Goal: Communication & Community: Answer question/provide support

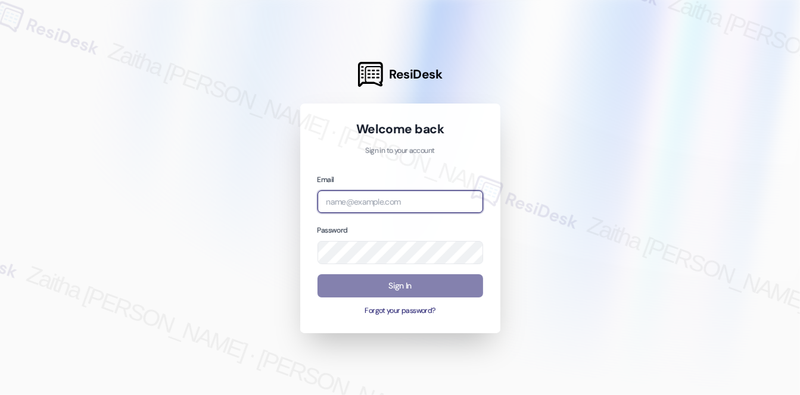
click at [359, 201] on input "email" at bounding box center [400, 202] width 166 height 23
type input "m"
type input "automated-surveys-[MEDICAL_DATA]_formerly_regency-zaitha.mae.[PERSON_NAME]@[MED…"
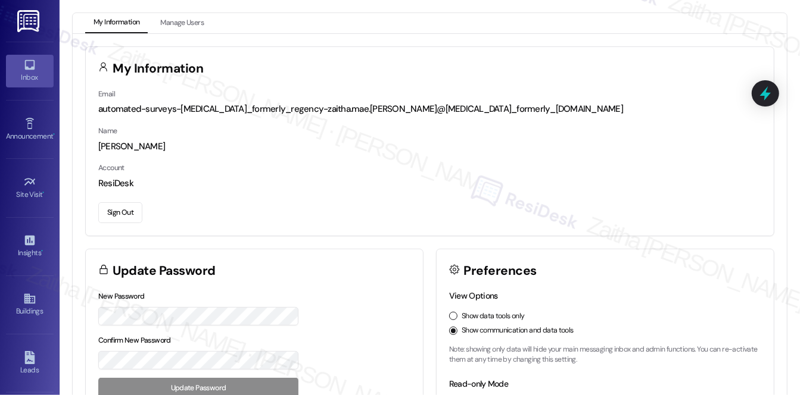
click at [33, 83] on div "Inbox" at bounding box center [30, 77] width 60 height 12
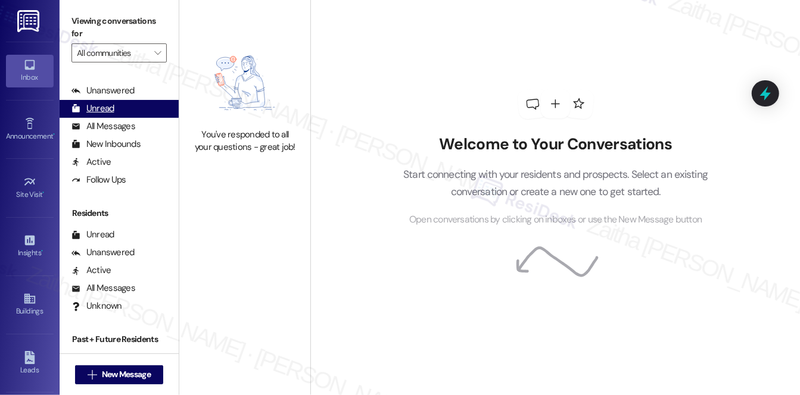
scroll to position [213, 0]
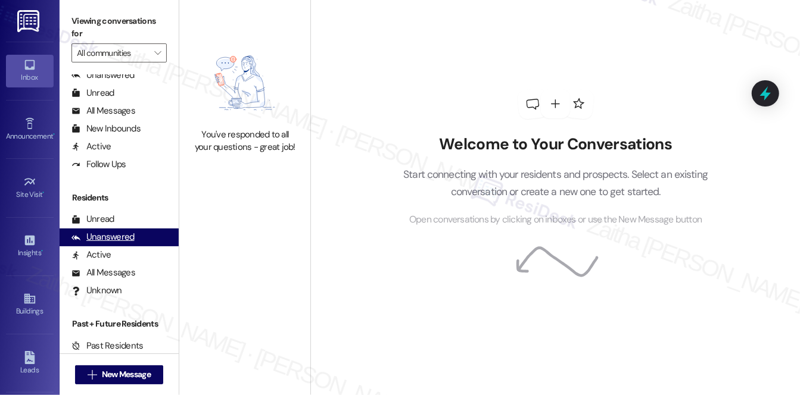
click at [98, 235] on div "Unanswered" at bounding box center [102, 237] width 63 height 13
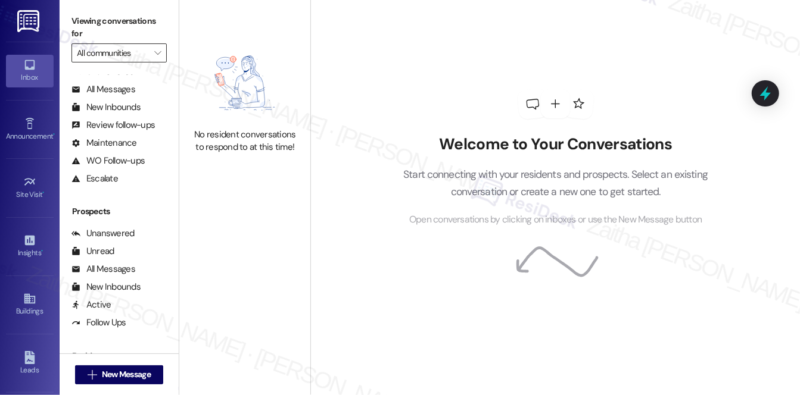
scroll to position [51, 0]
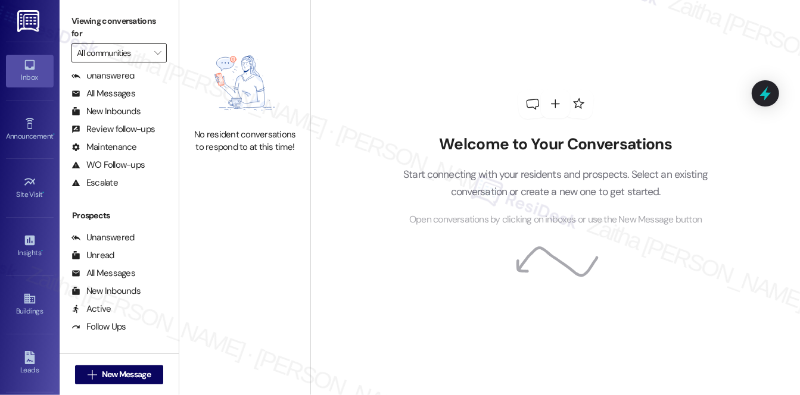
click at [120, 54] on input "All communities" at bounding box center [112, 52] width 71 height 19
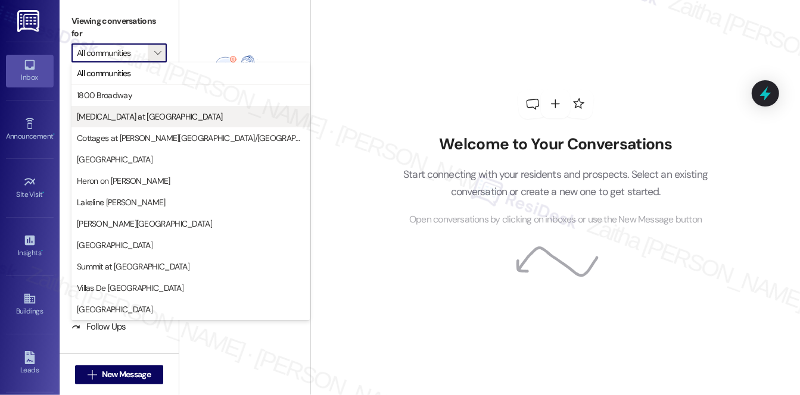
click at [121, 112] on span "[MEDICAL_DATA] at [GEOGRAPHIC_DATA]" at bounding box center [150, 117] width 146 height 12
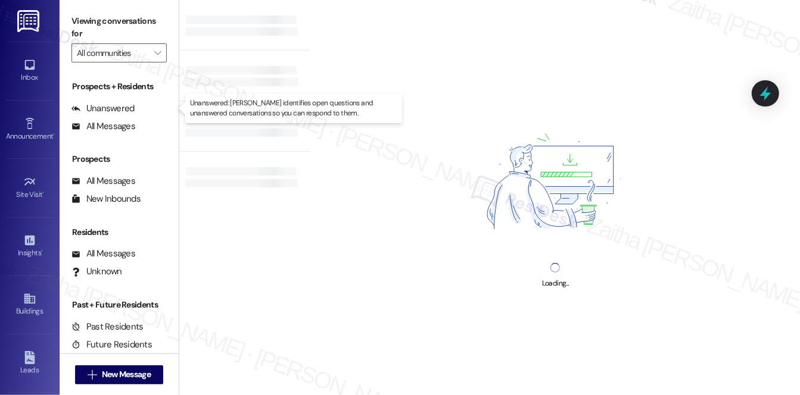
type input "[MEDICAL_DATA] at [GEOGRAPHIC_DATA]"
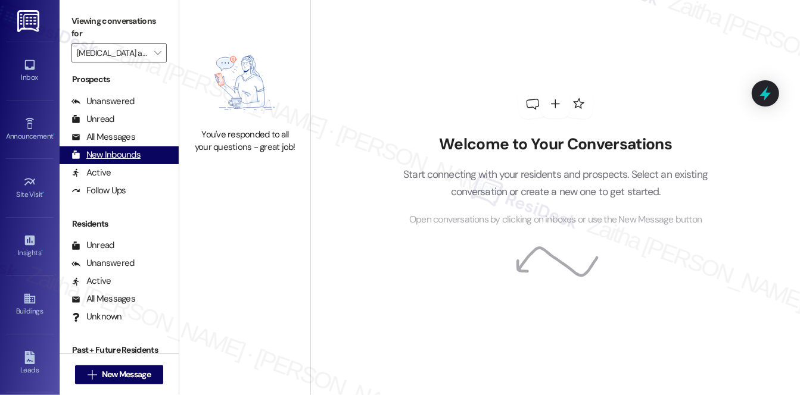
scroll to position [213, 0]
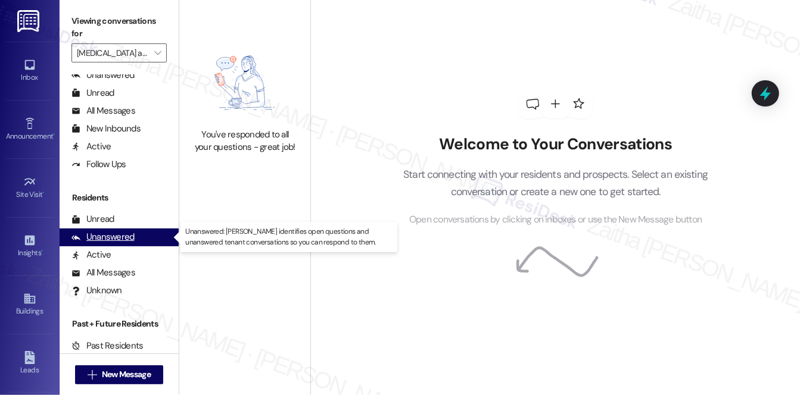
click at [115, 230] on div "Unanswered (0)" at bounding box center [119, 238] width 119 height 18
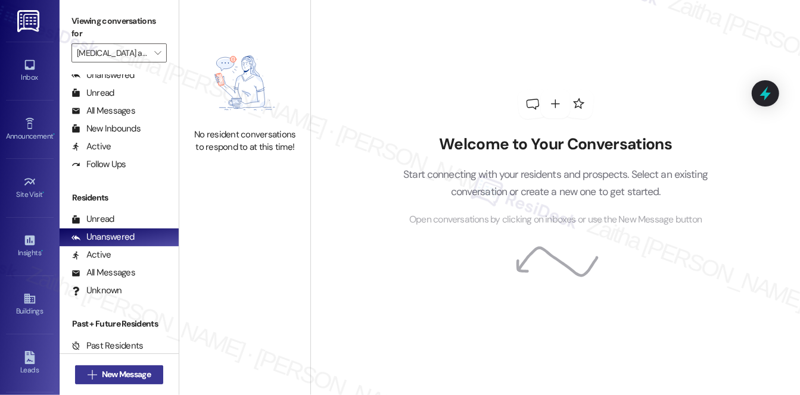
click at [124, 369] on span "New Message" at bounding box center [126, 375] width 49 height 13
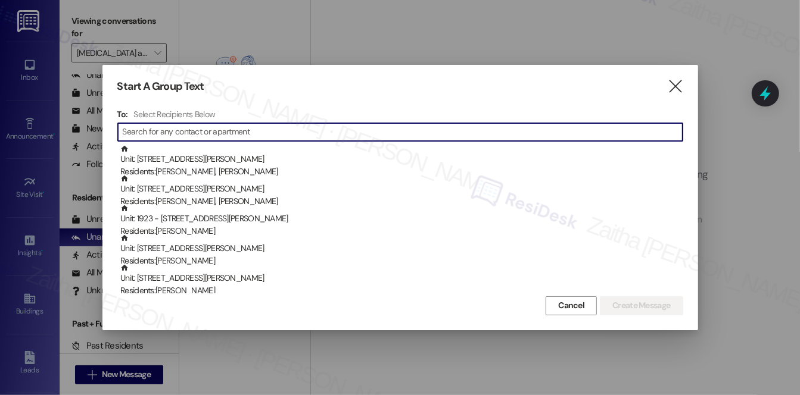
paste input "[PERSON_NAME]"
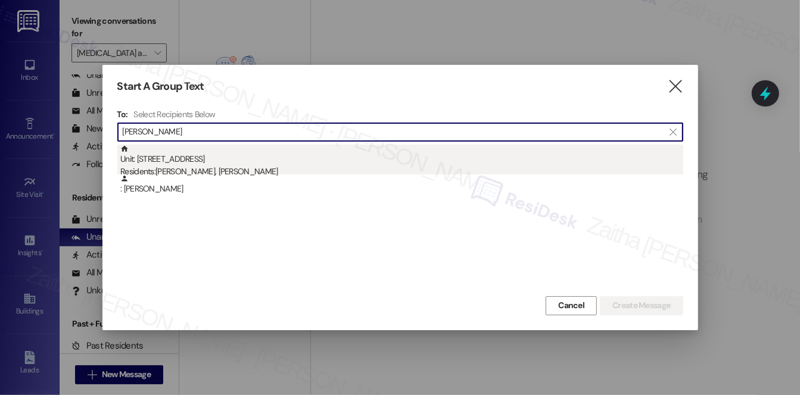
type input "[PERSON_NAME]"
click at [210, 157] on div "Unit: [STREET_ADDRESS] Residents: [PERSON_NAME], [PERSON_NAME]" at bounding box center [401, 162] width 563 height 34
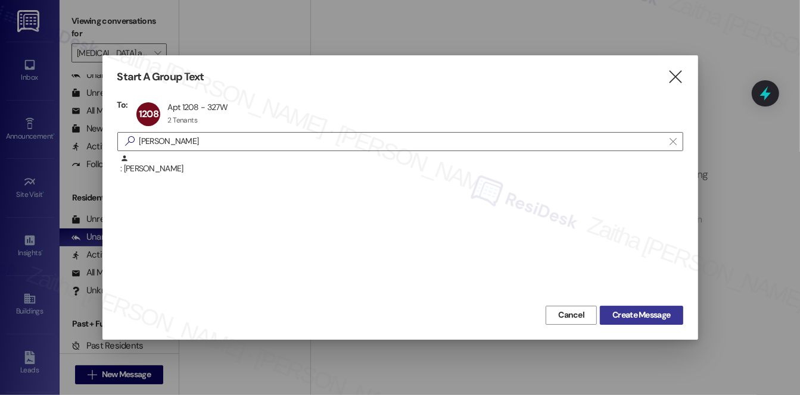
click at [626, 310] on span "Create Message" at bounding box center [641, 315] width 58 height 13
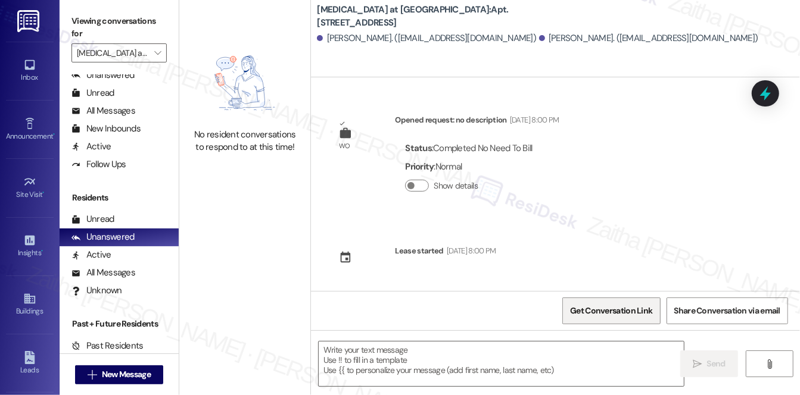
type textarea "Fetching suggested responses. Please feel free to read through the conversation…"
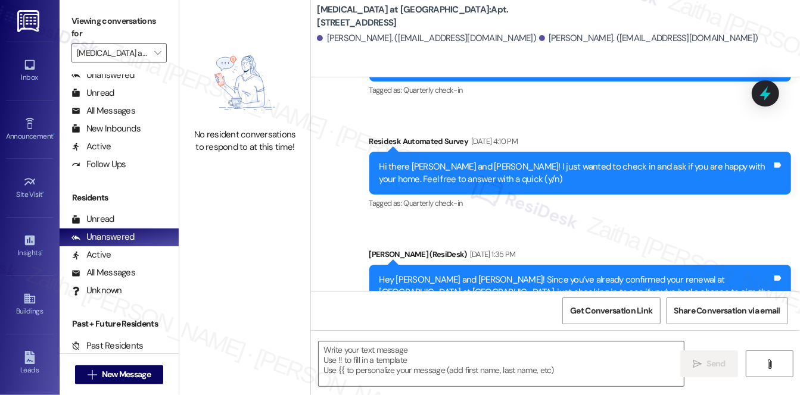
scroll to position [350, 0]
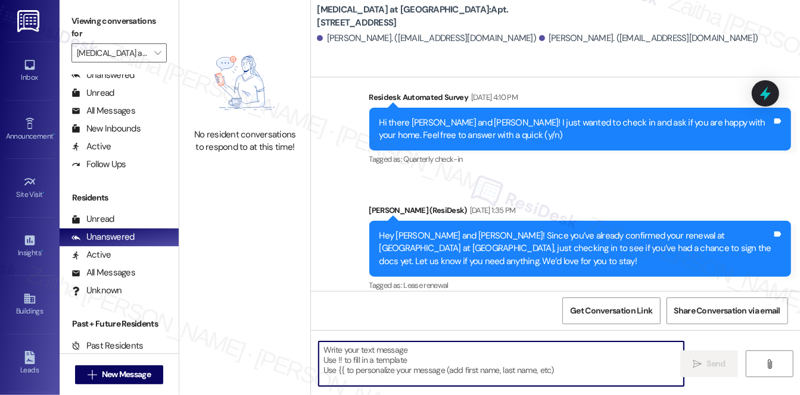
click at [401, 351] on textarea at bounding box center [501, 364] width 365 height 45
paste textarea "Hi {{first_name}}! Quick reminder about your {{property}} renewal - we want to …"
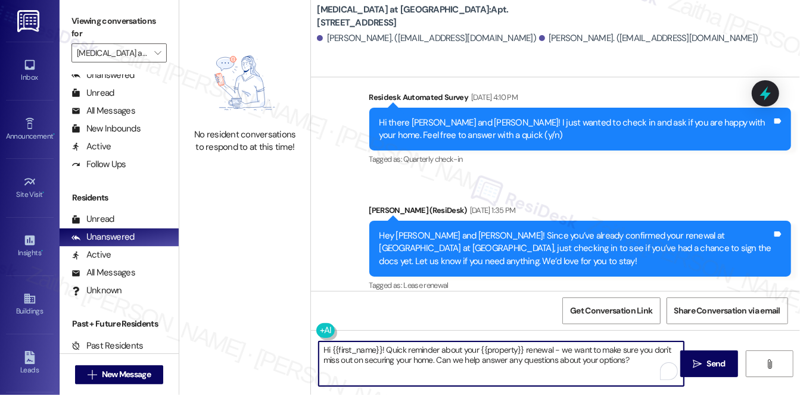
type textarea "Hi {{first_name}}! Quick reminder about your {{property}} renewal - we want to …"
drag, startPoint x: 322, startPoint y: 348, endPoint x: 638, endPoint y: 383, distance: 317.5
click at [644, 395] on html "Inbox Go to Inbox Announcement • Send A Text Announcement Site Visit • Go to Si…" at bounding box center [400, 197] width 800 height 395
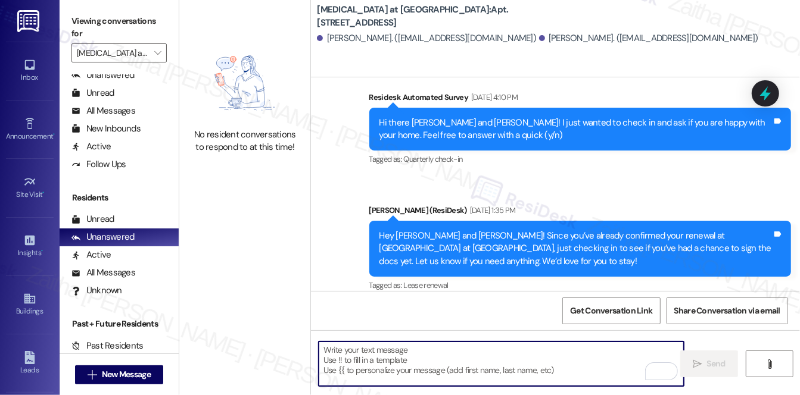
paste textarea "Hey {{first_name}}! Since you’ve already confirmed your renewal at {{property}}…"
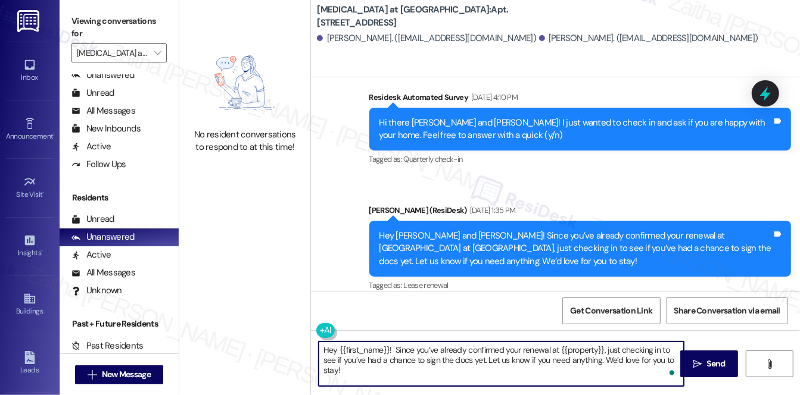
type textarea "Hey {{first_name}}! Since you’ve already confirmed your renewal at {{property}}…"
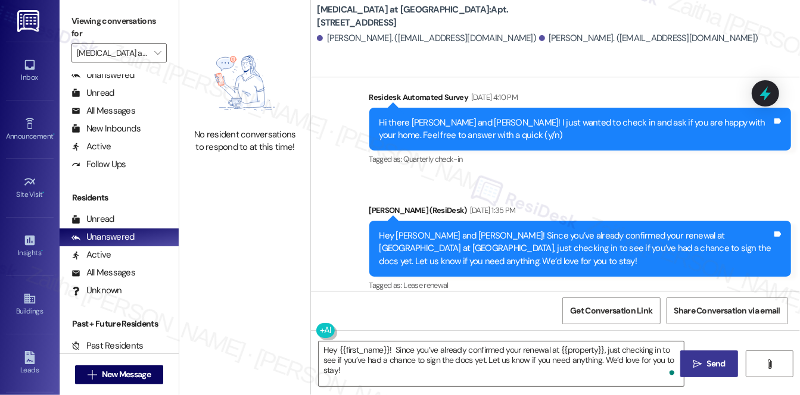
click at [701, 366] on span " Send" at bounding box center [709, 364] width 38 height 13
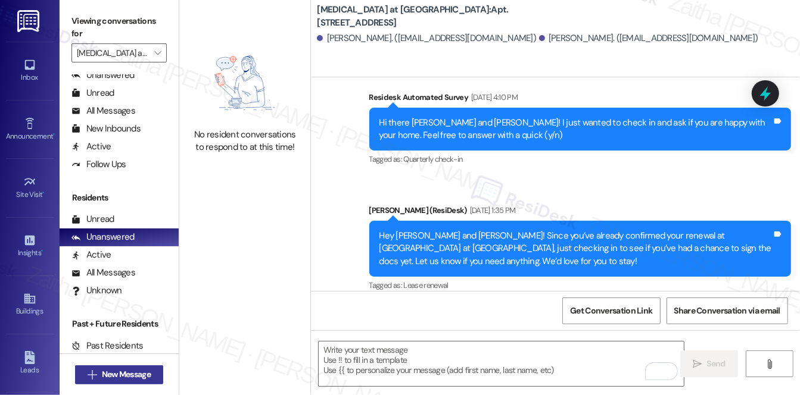
click at [125, 377] on span "New Message" at bounding box center [126, 375] width 49 height 13
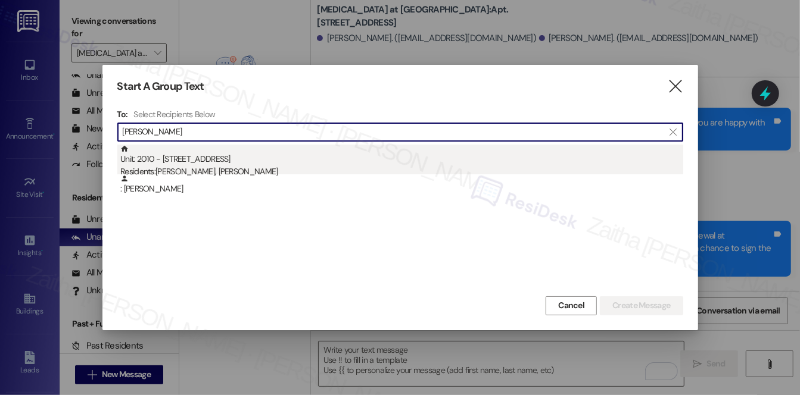
type input "[PERSON_NAME]"
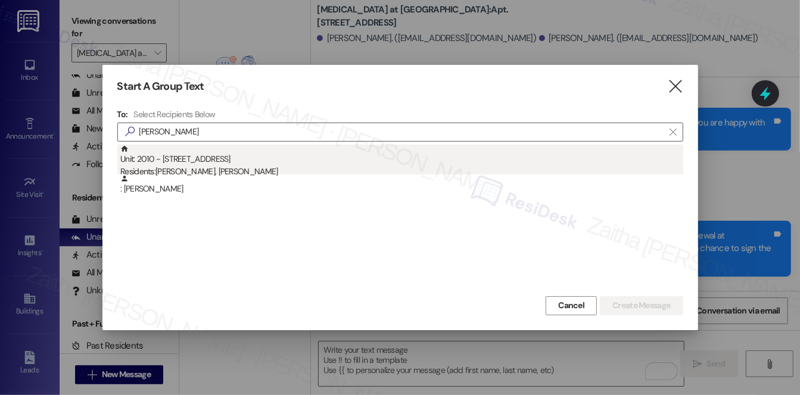
click at [210, 162] on div "Unit: 2010 - [STREET_ADDRESS] Residents: [PERSON_NAME], [PERSON_NAME]" at bounding box center [401, 162] width 563 height 34
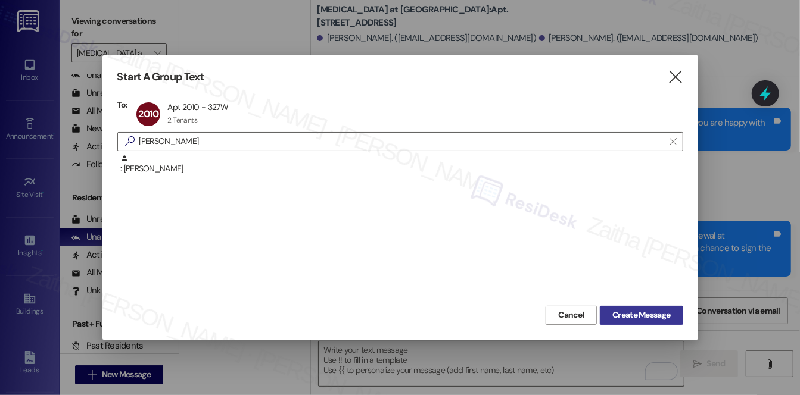
click at [630, 313] on span "Create Message" at bounding box center [641, 315] width 58 height 13
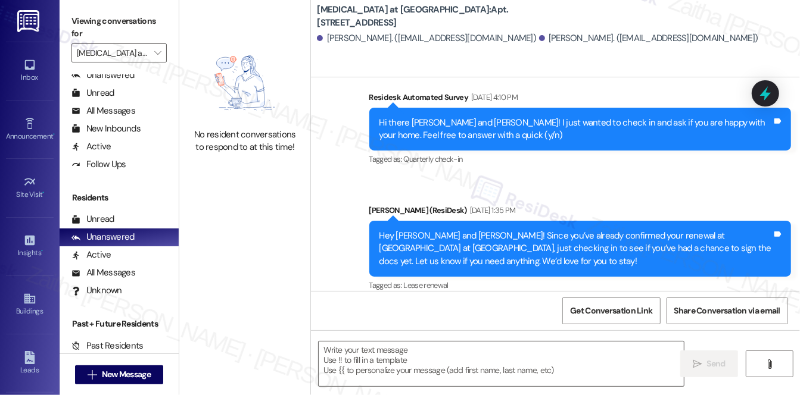
type textarea "Fetching suggested responses. Please feel free to read through the conversation…"
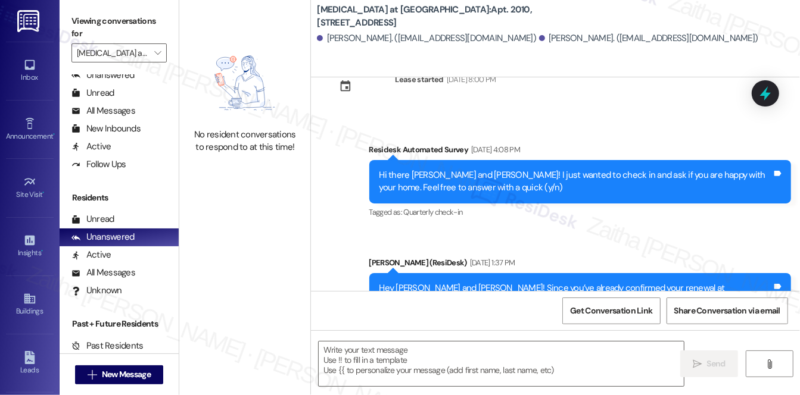
scroll to position [889, 0]
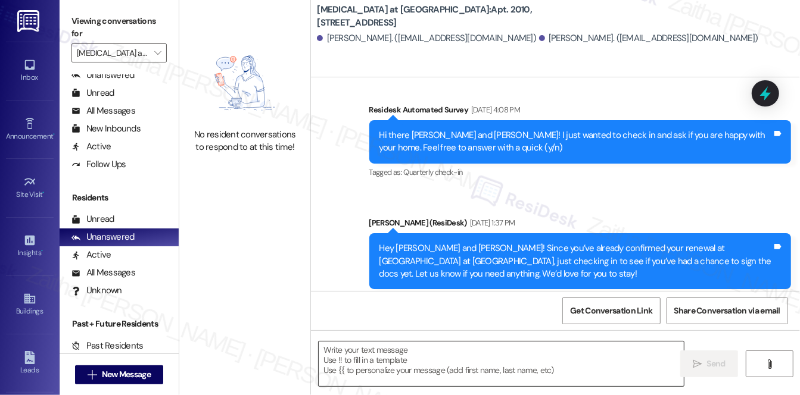
click at [377, 376] on textarea at bounding box center [501, 364] width 365 height 45
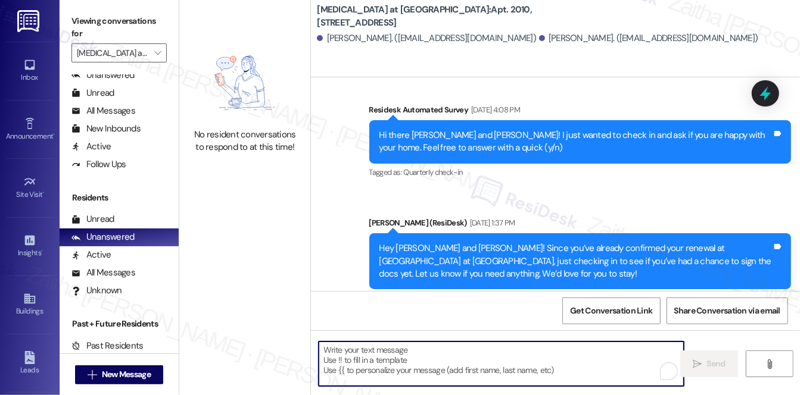
paste textarea "Hey {{first_name}}! Since you’ve already confirmed your renewal at {{property}}…"
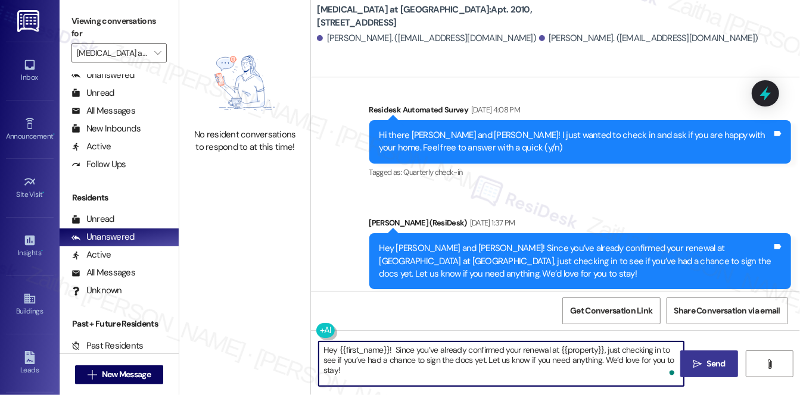
type textarea "Hey {{first_name}}! Since you’ve already confirmed your renewal at {{property}}…"
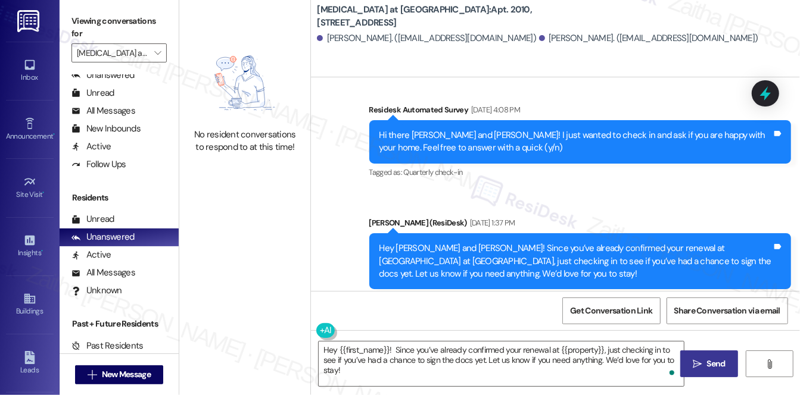
click at [712, 367] on span "Send" at bounding box center [715, 364] width 18 height 13
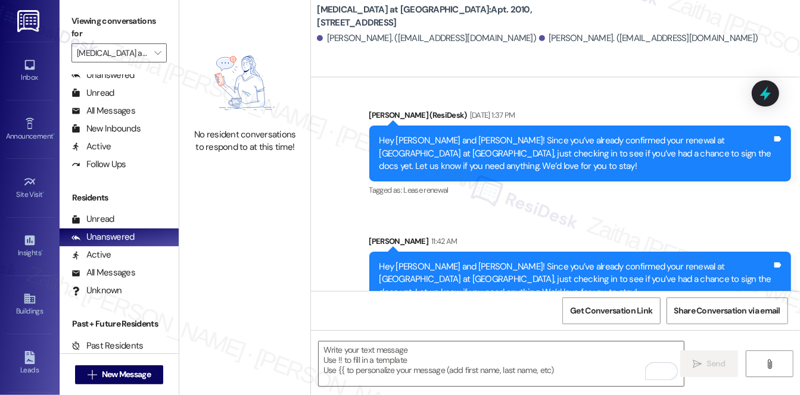
scroll to position [997, 0]
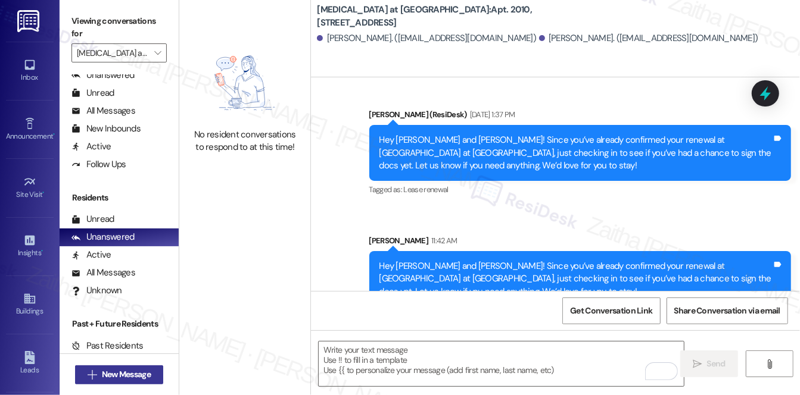
click at [131, 373] on span "New Message" at bounding box center [126, 375] width 49 height 13
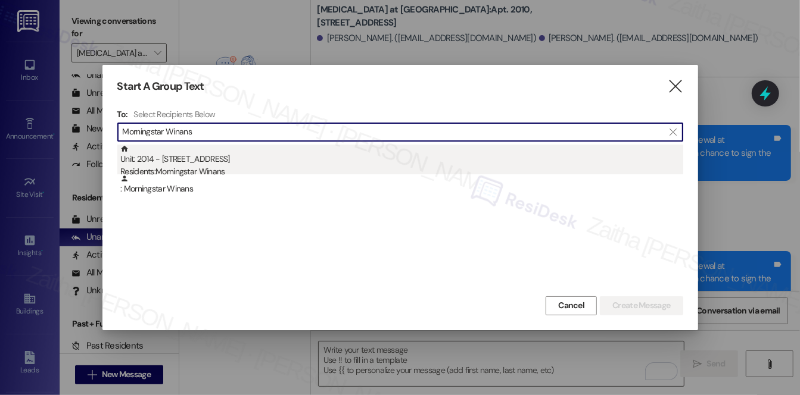
type input "Morningstar Winans"
click at [184, 165] on div "Unit: 2014 - [STREET_ADDRESS] Residents: Morningstar Winans" at bounding box center [401, 162] width 563 height 34
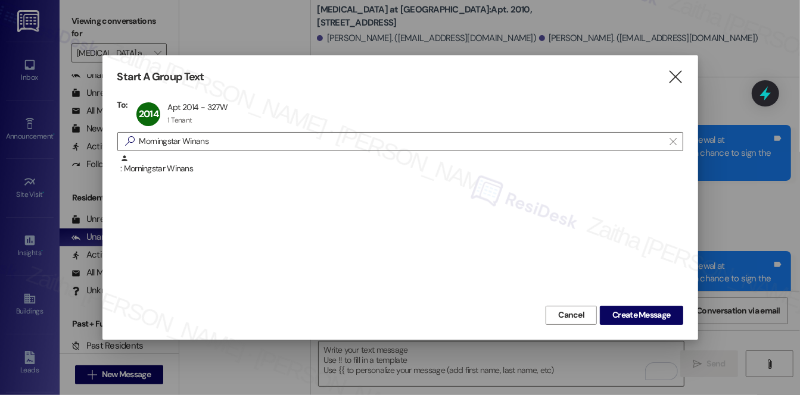
click at [631, 324] on div "Start A Group Text  To: 2014 Apt 2014 - 327W Apt 2014 - 327W 1 Tenant 1 Tenant…" at bounding box center [399, 197] width 595 height 284
click at [631, 317] on span "Create Message" at bounding box center [641, 315] width 58 height 13
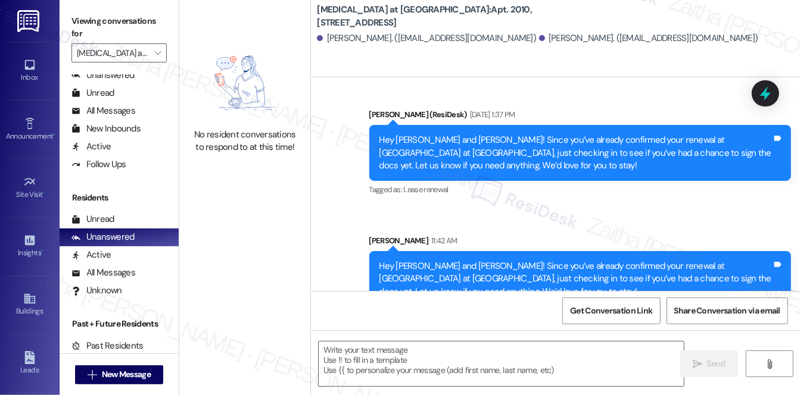
type textarea "Fetching suggested responses. Please feel free to read through the conversation…"
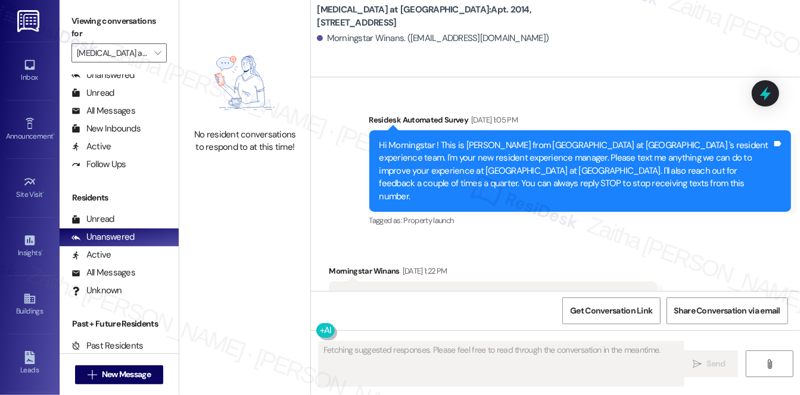
type textarea "Fetching suggested responses. Please feel free to read through the conversation…"
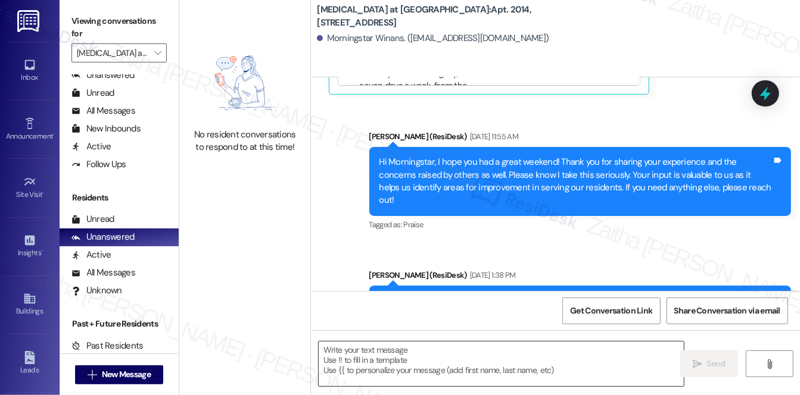
click at [373, 364] on textarea at bounding box center [501, 364] width 365 height 45
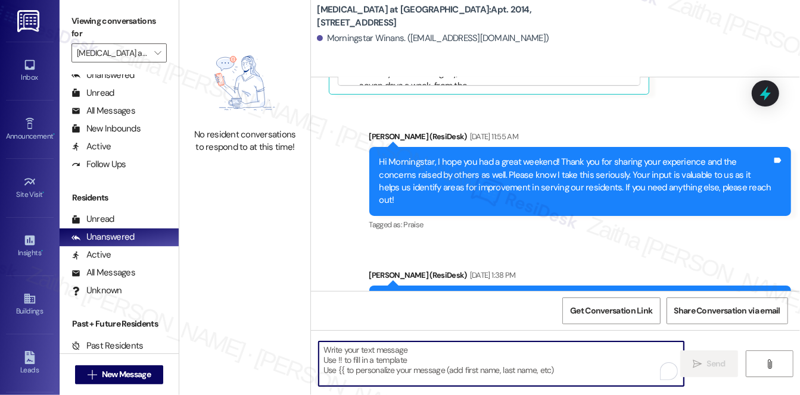
paste textarea "Hey {{first_name}}! Since you’ve already confirmed your renewal at {{property}}…"
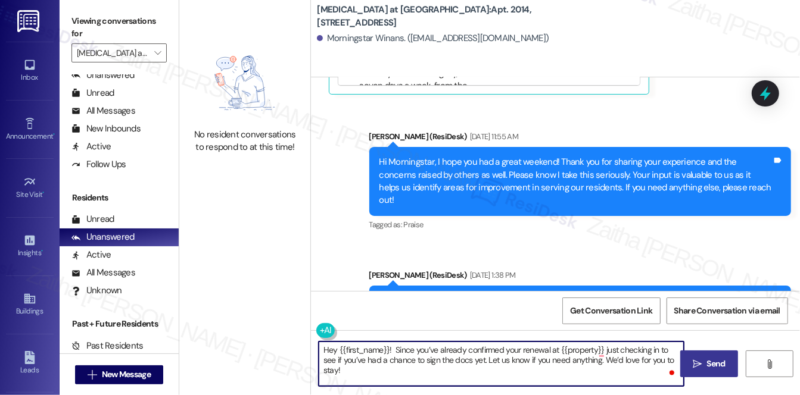
type textarea "Hey {{first_name}}! Since you’ve already confirmed your renewal at {{property}}…"
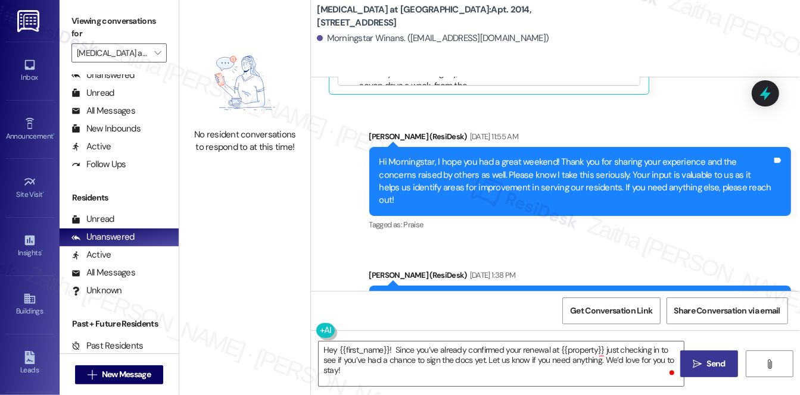
click at [708, 364] on span "Send" at bounding box center [715, 364] width 18 height 13
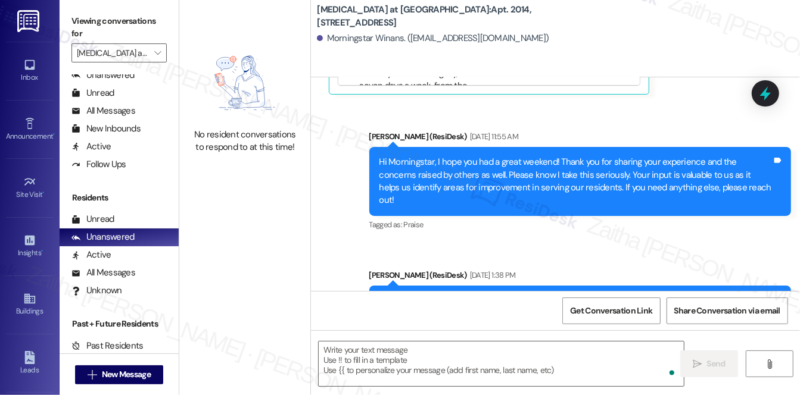
scroll to position [11426, 0]
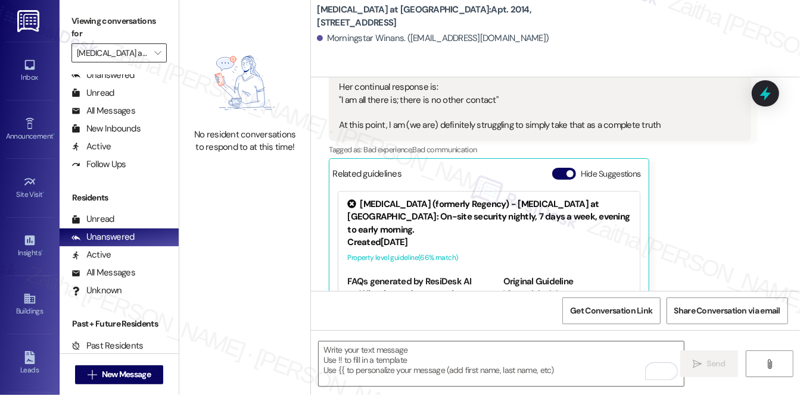
click at [133, 52] on input "[MEDICAL_DATA] at [GEOGRAPHIC_DATA]" at bounding box center [112, 52] width 71 height 19
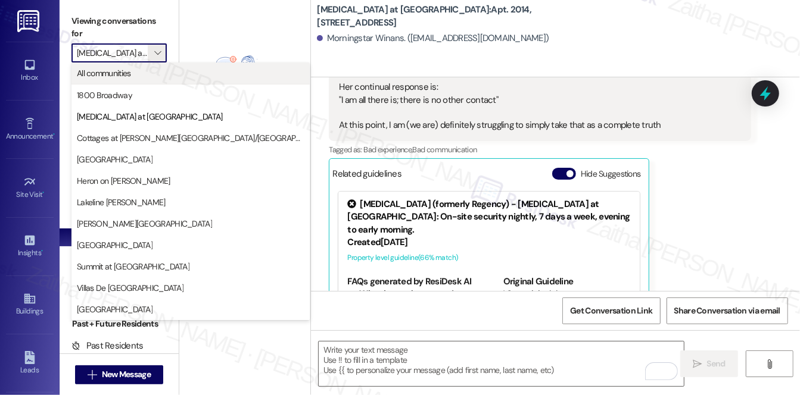
click at [122, 71] on span "All communities" at bounding box center [104, 73] width 54 height 12
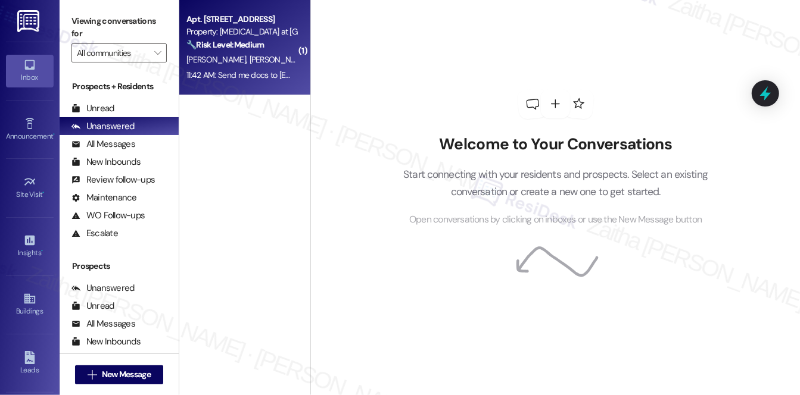
click at [273, 60] on div "[PERSON_NAME] [PERSON_NAME]" at bounding box center [241, 59] width 113 height 15
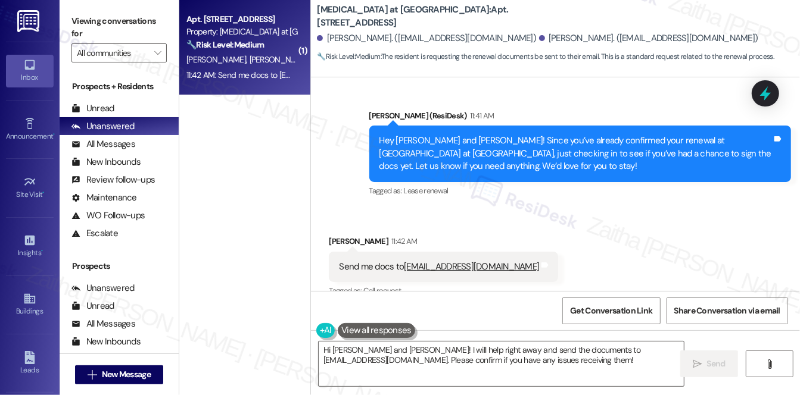
scroll to position [576, 0]
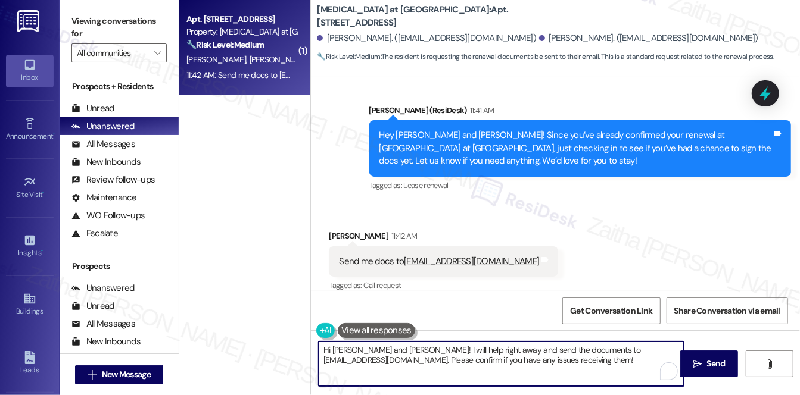
drag, startPoint x: 358, startPoint y: 349, endPoint x: 405, endPoint y: 349, distance: 46.4
click at [405, 349] on textarea "Hi [PERSON_NAME] and [PERSON_NAME]! I will help right away and send the documen…" at bounding box center [501, 364] width 365 height 45
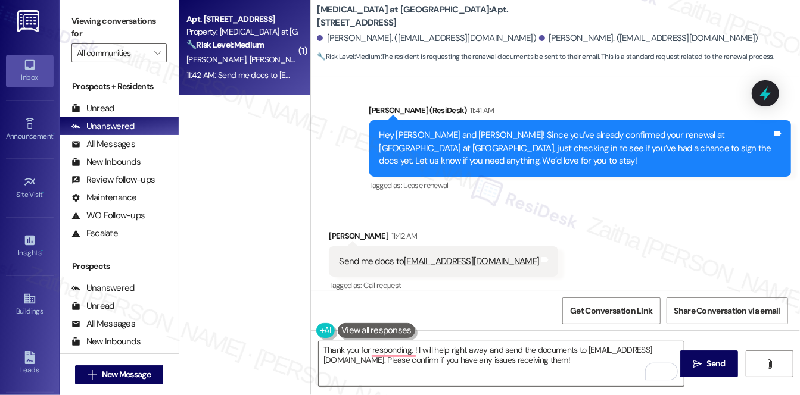
click at [344, 230] on div "[PERSON_NAME] 11:42 AM" at bounding box center [443, 238] width 229 height 17
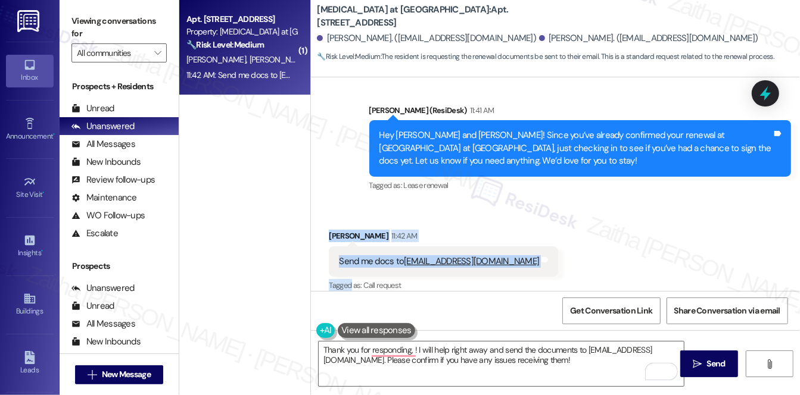
click at [343, 230] on div "[PERSON_NAME] 11:42 AM Send me docs to [EMAIL_ADDRESS][DOMAIN_NAME] Tags and no…" at bounding box center [443, 262] width 229 height 65
click at [344, 203] on div "Received via SMS [PERSON_NAME] 11:42 AM Send me docs to [EMAIL_ADDRESS][DOMAIN_…" at bounding box center [555, 253] width 489 height 101
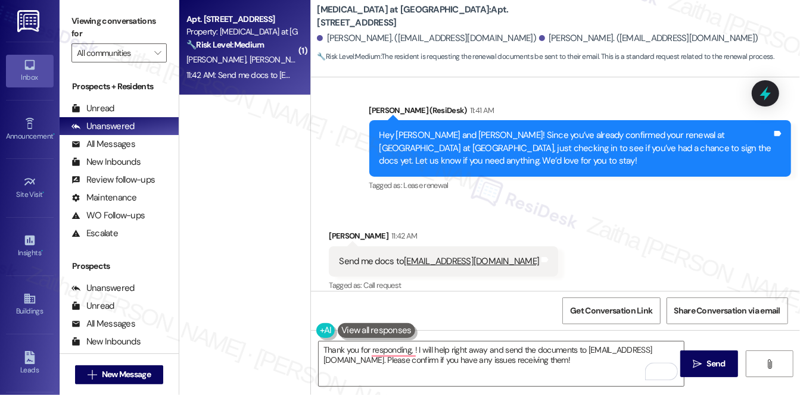
click at [345, 230] on div "[PERSON_NAME] 11:42 AM" at bounding box center [443, 238] width 229 height 17
copy div "[PERSON_NAME]"
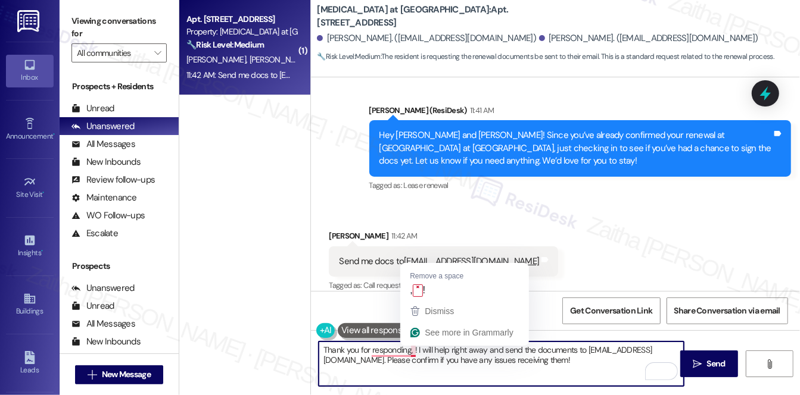
click at [411, 348] on textarea "Thank you for responding, ! I will help right away and send the documents to [E…" at bounding box center [501, 364] width 365 height 45
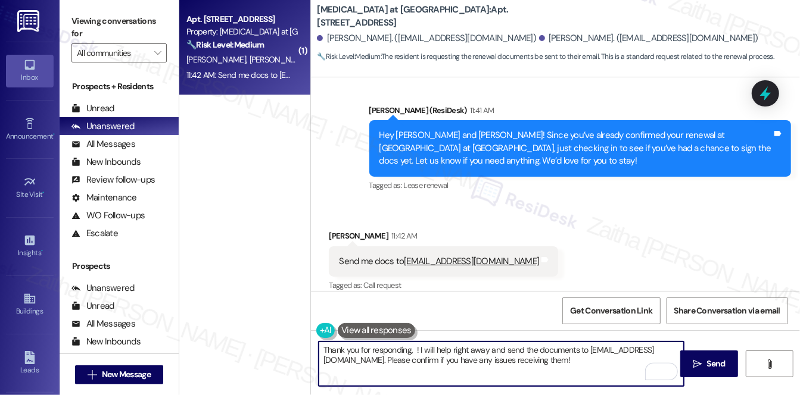
paste textarea "[PERSON_NAME]"
drag, startPoint x: 455, startPoint y: 348, endPoint x: 511, endPoint y: 351, distance: 55.4
click at [511, 351] on textarea "Thank you for responding, [PERSON_NAME]! I will help right away and send the do…" at bounding box center [501, 364] width 365 height 45
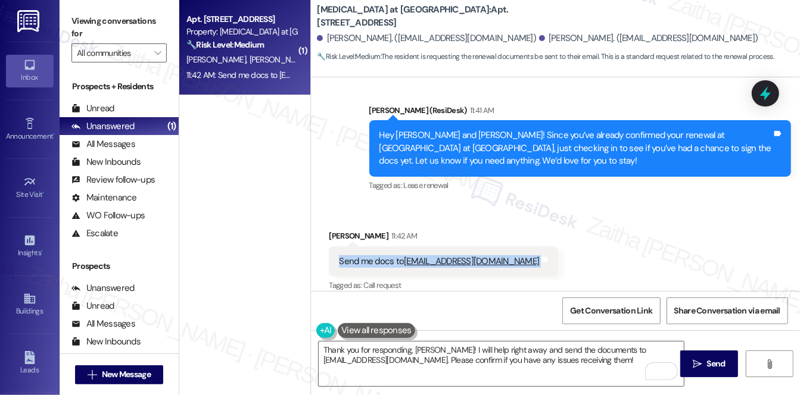
drag, startPoint x: 335, startPoint y: 248, endPoint x: 550, endPoint y: 257, distance: 215.1
click at [550, 257] on div "Send me docs to [EMAIL_ADDRESS][DOMAIN_NAME] Tags and notes" at bounding box center [443, 261] width 229 height 30
copy div "Send me docs to [EMAIL_ADDRESS][DOMAIN_NAME] Tags and notes"
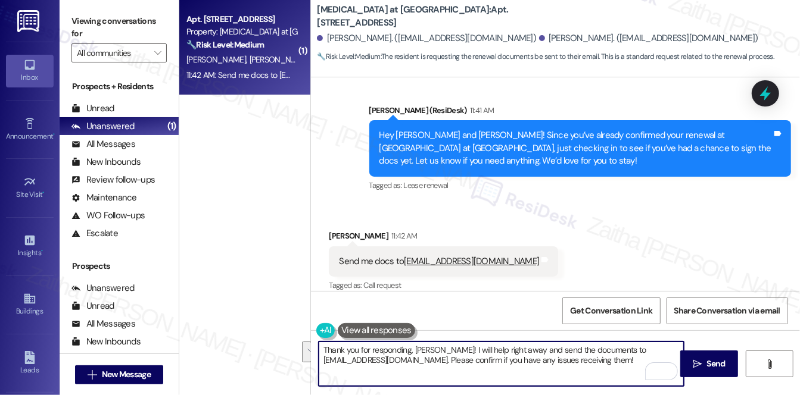
drag, startPoint x: 456, startPoint y: 346, endPoint x: 638, endPoint y: 375, distance: 184.4
click at [638, 375] on textarea "Thank you for responding, [PERSON_NAME]! I will help right away and send the do…" at bounding box center [501, 364] width 365 height 45
click at [354, 362] on textarea "Thank you for responding, [PERSON_NAME]! I'll share your email with the team an…" at bounding box center [501, 364] width 365 height 45
type textarea "Thank you for responding, [PERSON_NAME]! I'll share your email with the team an…"
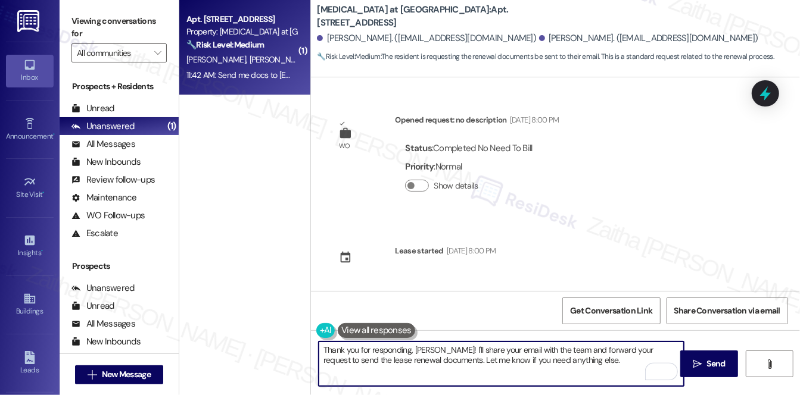
scroll to position [576, 0]
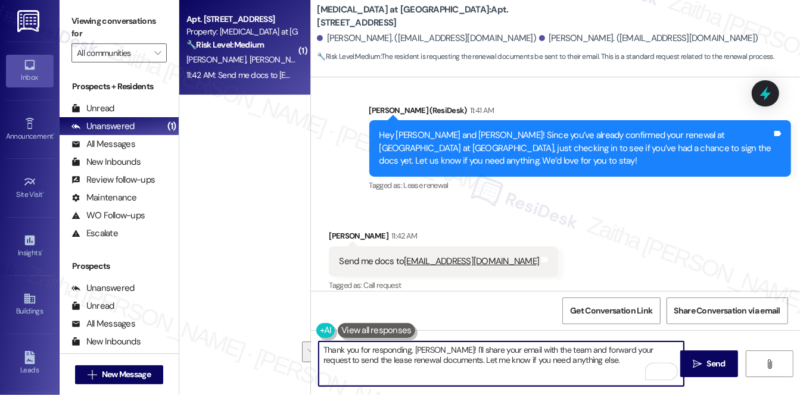
click at [580, 381] on textarea "Thank you for responding, [PERSON_NAME]! I'll share your email with the team an…" at bounding box center [501, 364] width 365 height 45
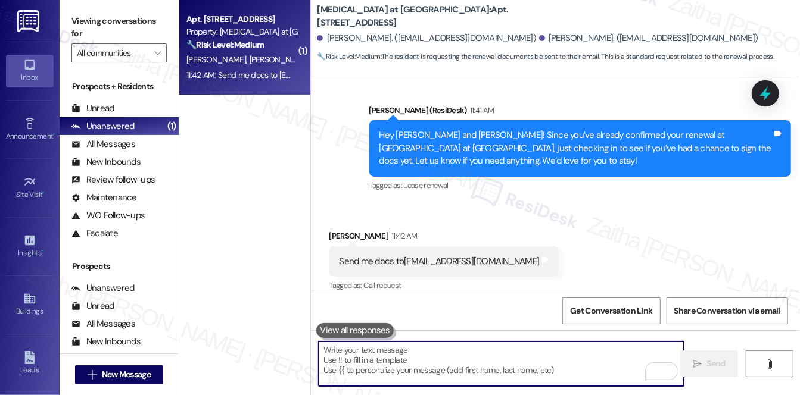
click at [413, 361] on textarea "To enrich screen reader interactions, please activate Accessibility in Grammarl…" at bounding box center [501, 364] width 365 height 45
paste textarea "Thank you for responding, Alejandro! I’ll share your email with the team and fo…"
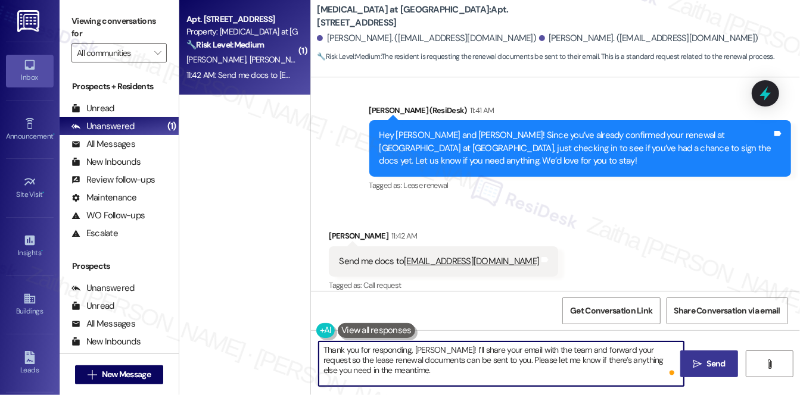
type textarea "Thank you for responding, Alejandro! I’ll share your email with the team and fo…"
drag, startPoint x: 711, startPoint y: 371, endPoint x: 698, endPoint y: 351, distance: 23.8
click at [708, 370] on button " Send" at bounding box center [709, 364] width 58 height 27
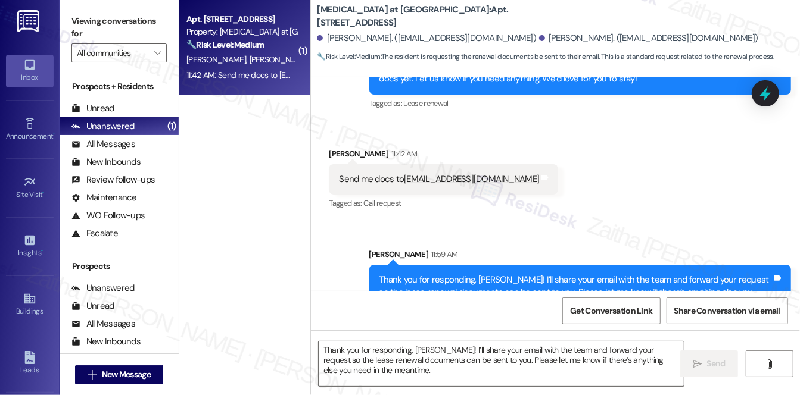
scroll to position [685, 0]
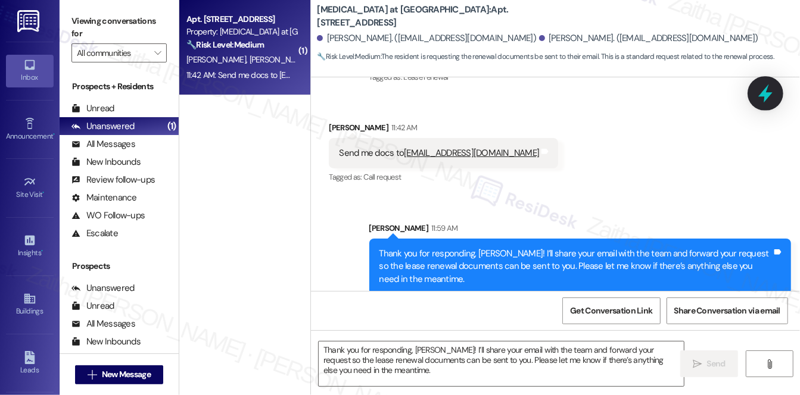
click at [757, 98] on icon at bounding box center [765, 93] width 20 height 20
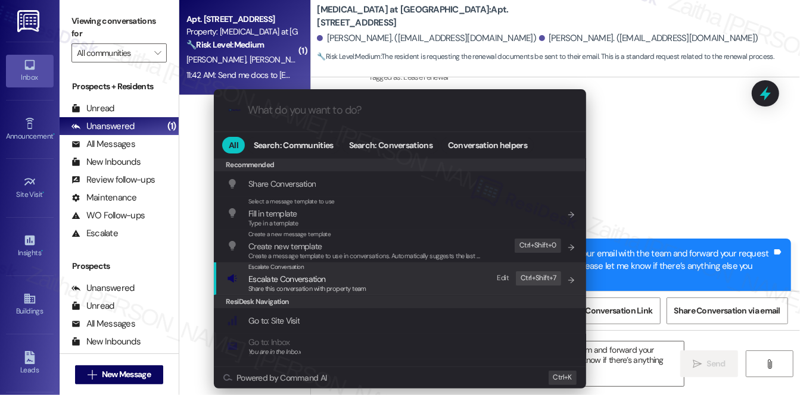
click at [302, 277] on span "Escalate Conversation" at bounding box center [286, 279] width 77 height 11
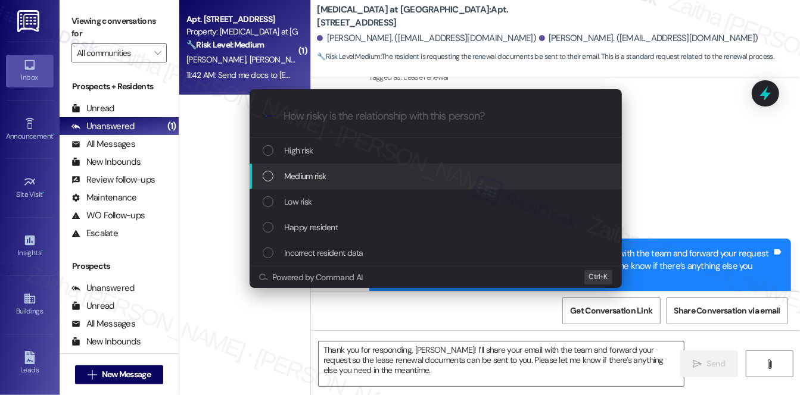
drag, startPoint x: 313, startPoint y: 180, endPoint x: 312, endPoint y: 173, distance: 7.8
click at [314, 181] on span "Medium risk" at bounding box center [305, 176] width 42 height 13
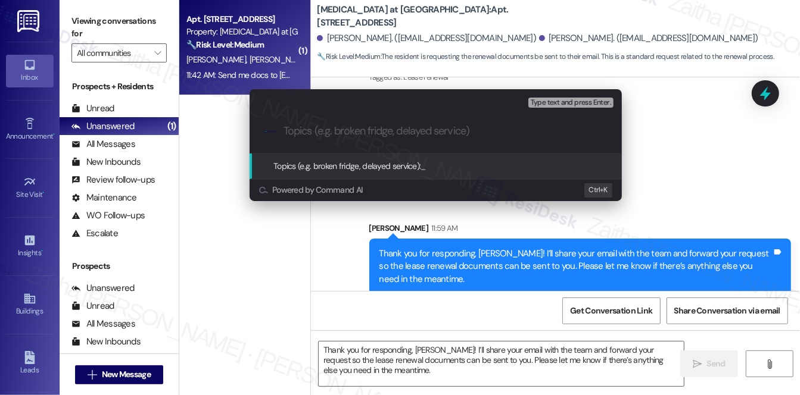
paste input "Lease Renewal Documents Request"
type input "Lease Renewal Documents Request"
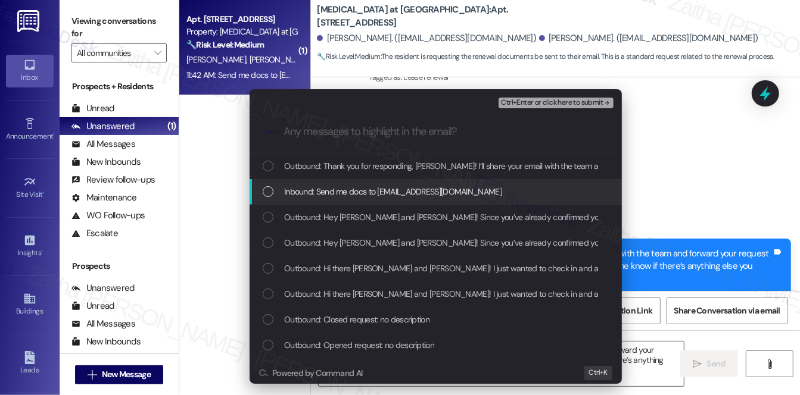
click at [408, 185] on span "Inbound: Send me docs to poncegonzales1986.ap@gmail.com" at bounding box center [392, 191] width 217 height 13
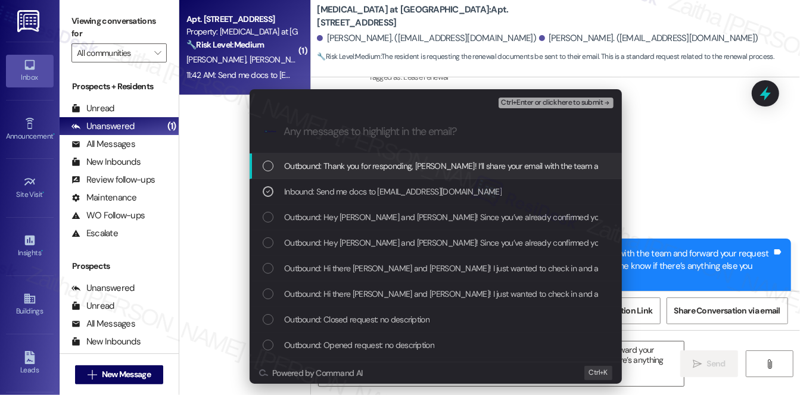
click at [551, 107] on span "Ctrl+Enter or click here to submit" at bounding box center [552, 103] width 102 height 8
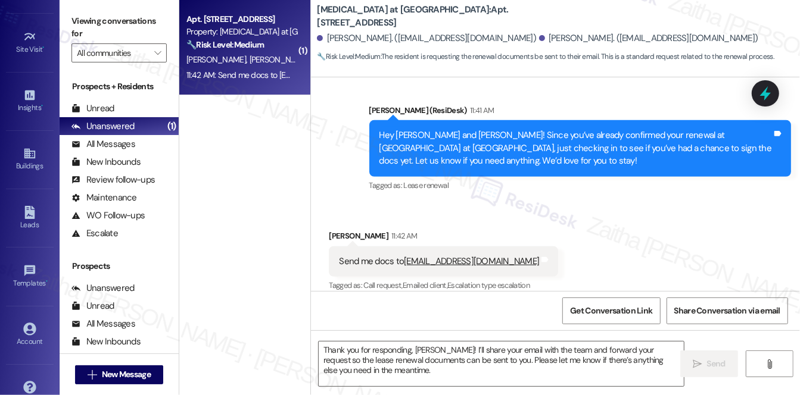
scroll to position [168, 0]
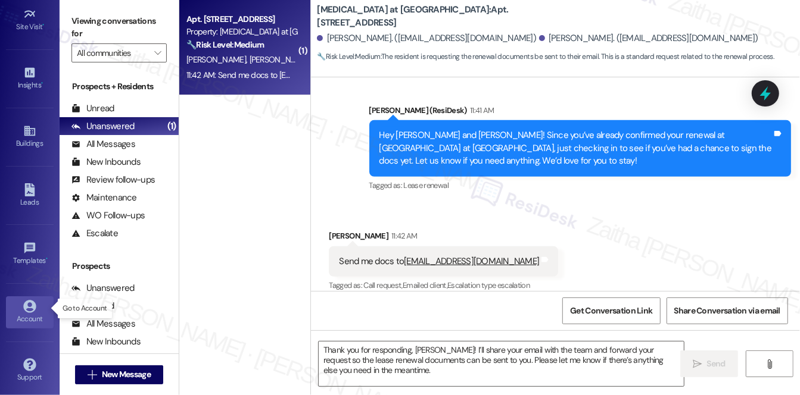
click at [32, 302] on icon at bounding box center [29, 306] width 13 height 13
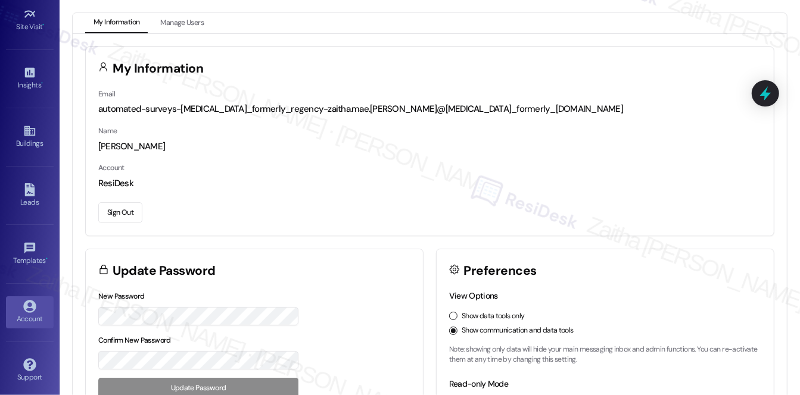
click at [120, 218] on button "Sign Out" at bounding box center [120, 212] width 44 height 21
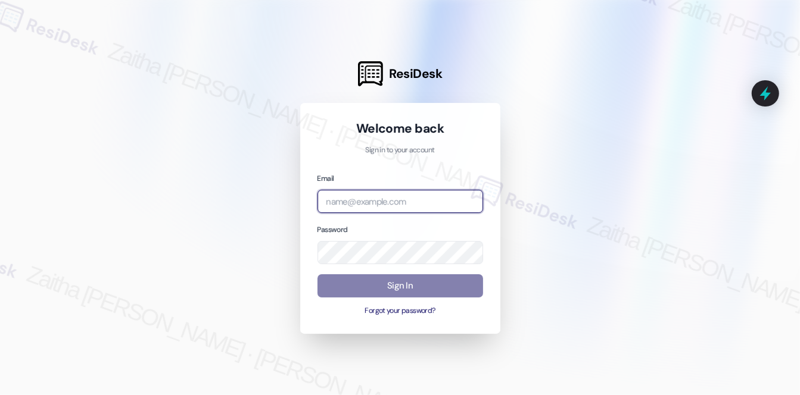
click at [409, 192] on input "email" at bounding box center [400, 201] width 166 height 23
type input "automated-surveys-meridian_management-zaitha.mae.garcia@meridian_management.com"
